Goal: Task Accomplishment & Management: Complete application form

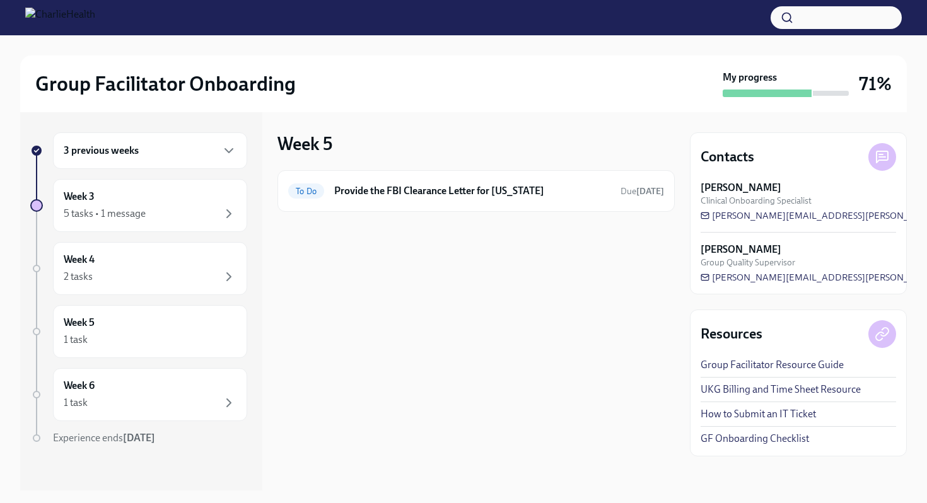
click at [130, 163] on div "3 previous weeks" at bounding box center [150, 150] width 194 height 37
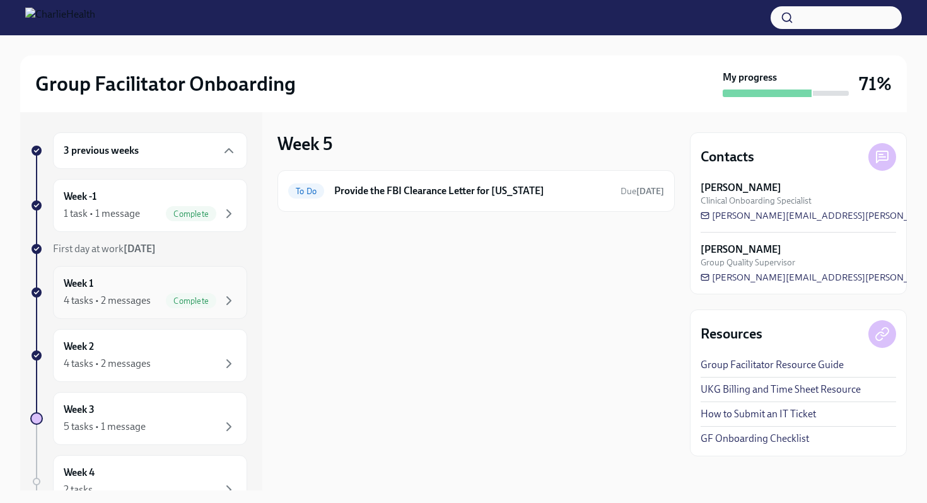
click at [162, 296] on div "4 tasks • 2 messages Complete" at bounding box center [150, 300] width 173 height 15
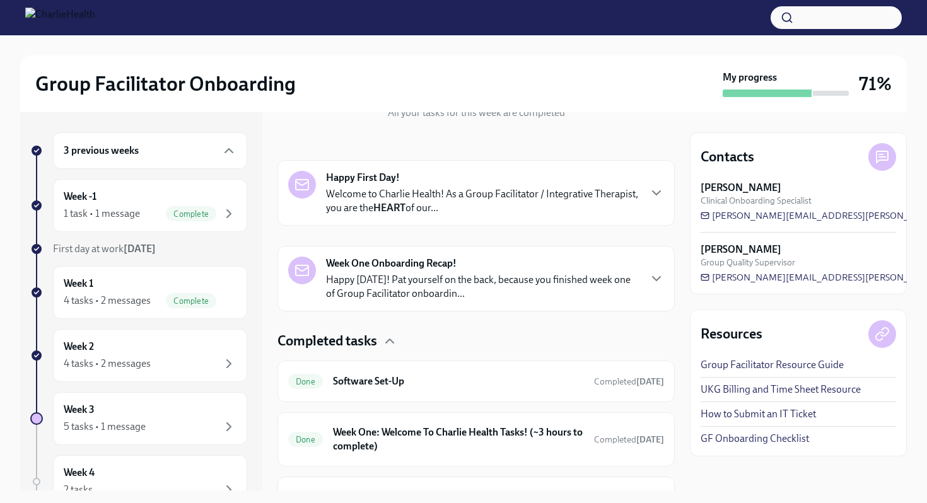
scroll to position [305, 0]
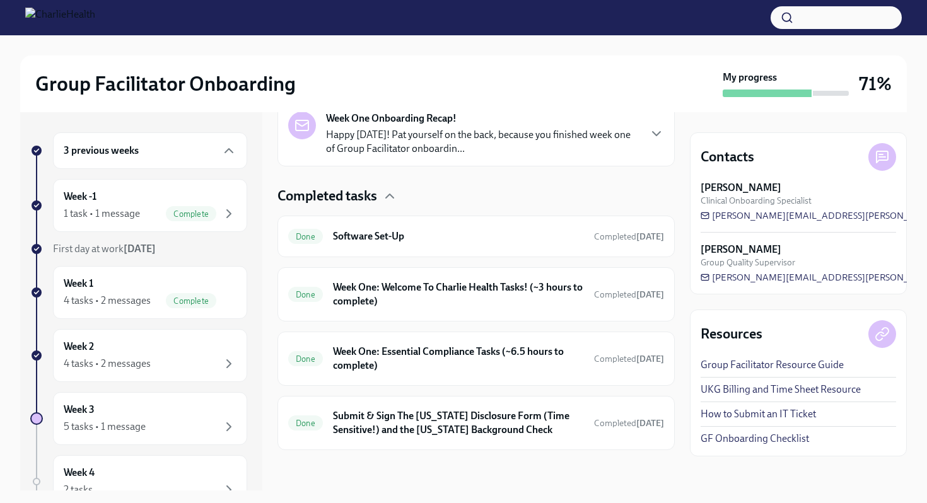
click at [161, 148] on div "3 previous weeks" at bounding box center [150, 150] width 173 height 15
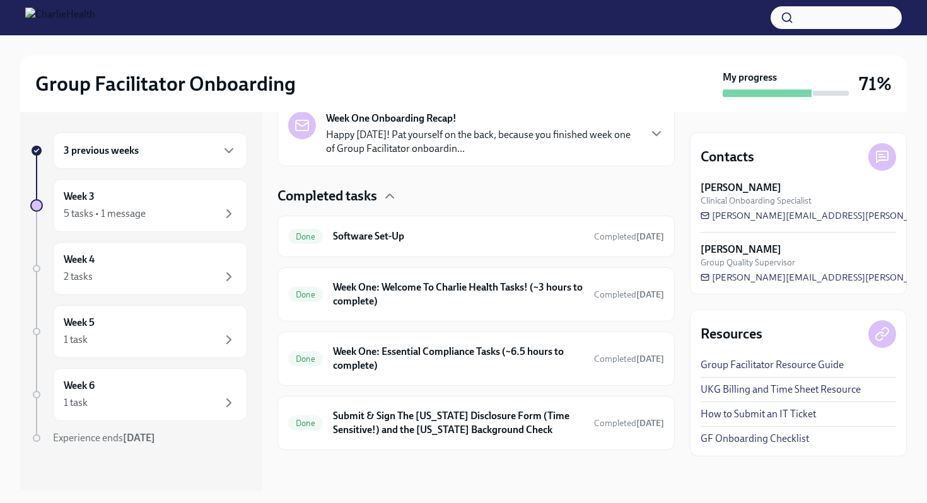
click at [161, 148] on div "3 previous weeks" at bounding box center [150, 150] width 173 height 15
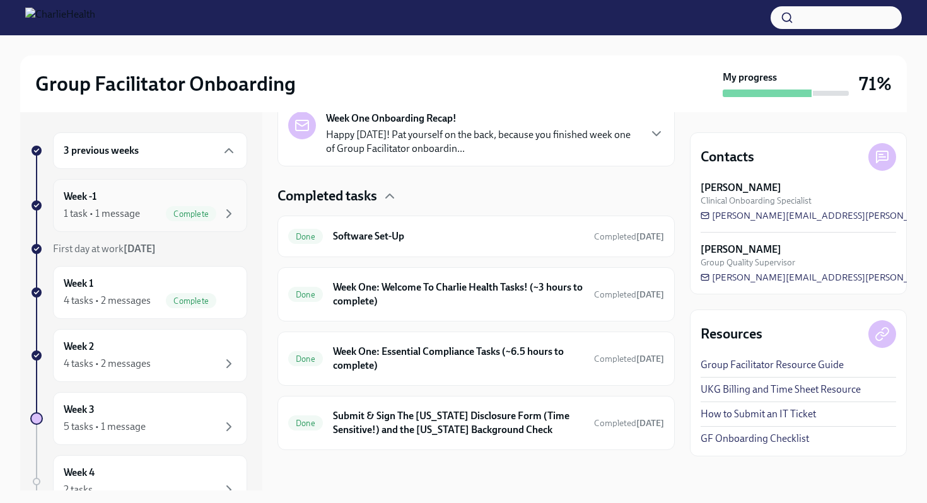
click at [138, 203] on div "Week -1 1 task • 1 message Complete" at bounding box center [150, 206] width 173 height 32
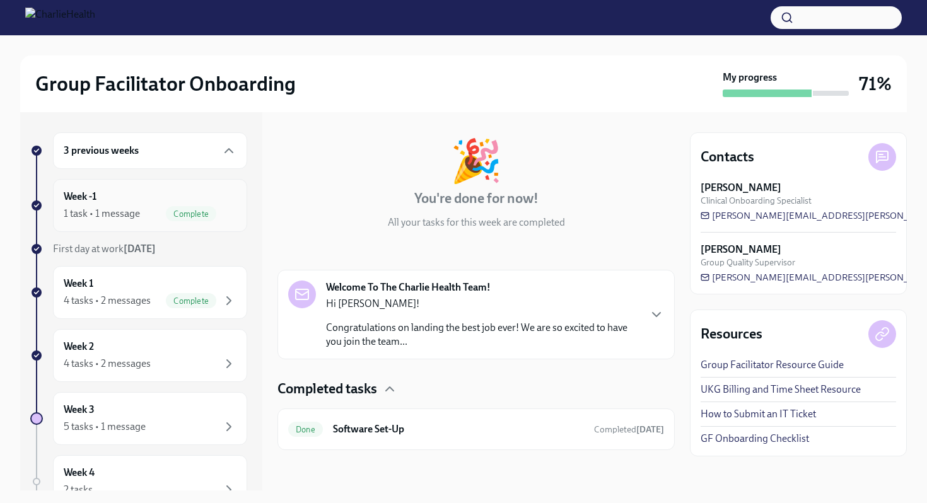
scroll to position [50, 0]
click at [163, 297] on div "4 tasks • 2 messages Complete" at bounding box center [150, 300] width 173 height 15
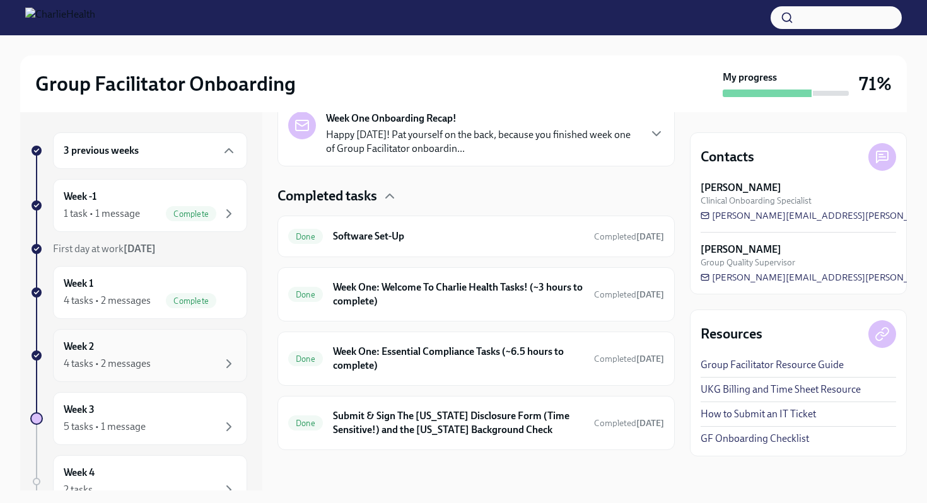
click at [174, 356] on div "Week 2 4 tasks • 2 messages" at bounding box center [150, 356] width 173 height 32
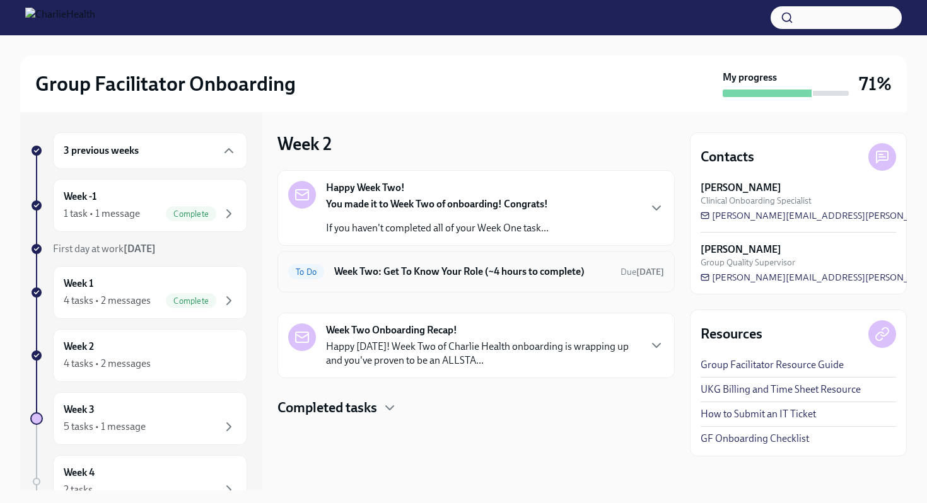
click at [410, 274] on h6 "Week Two: Get To Know Your Role (~4 hours to complete)" at bounding box center [472, 272] width 276 height 14
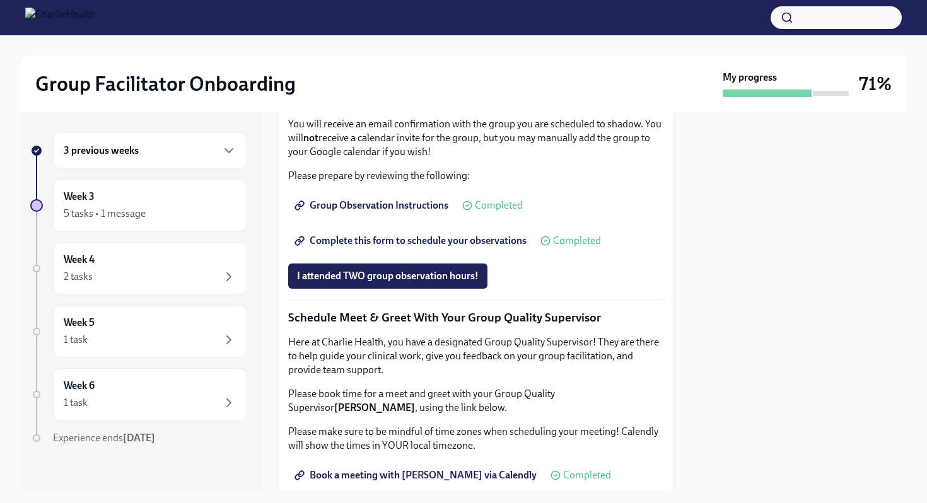
scroll to position [1224, 0]
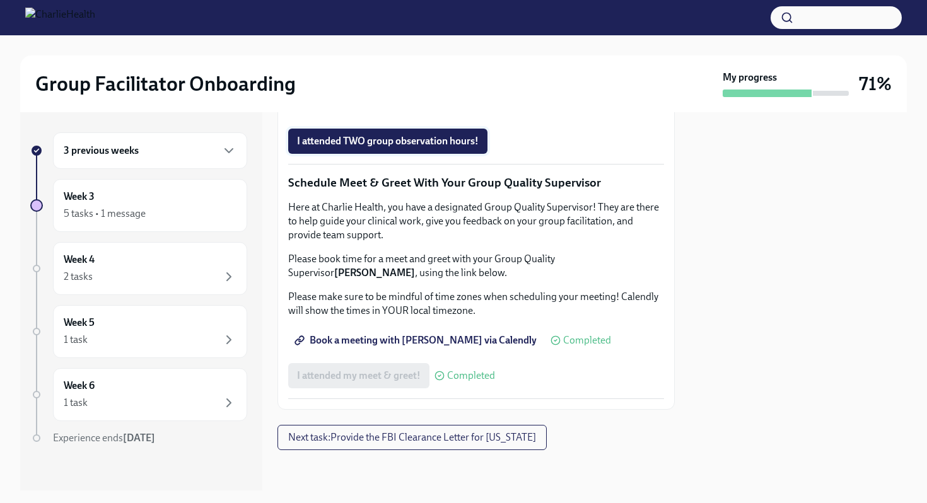
click at [398, 149] on button "I attended TWO group observation hours!" at bounding box center [387, 141] width 199 height 25
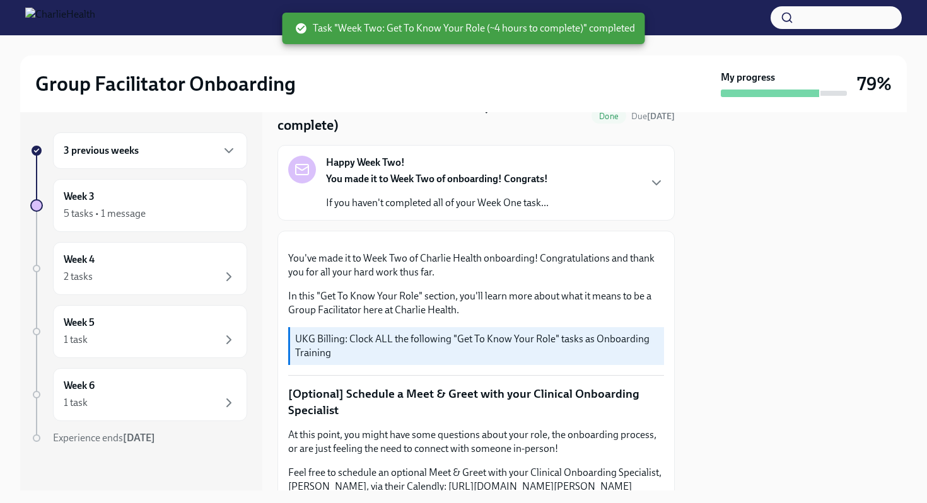
scroll to position [58, 0]
